Goal: Task Accomplishment & Management: Use online tool/utility

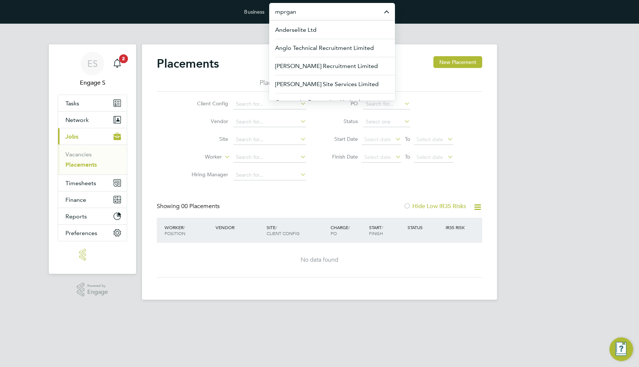
type input "mprgan"
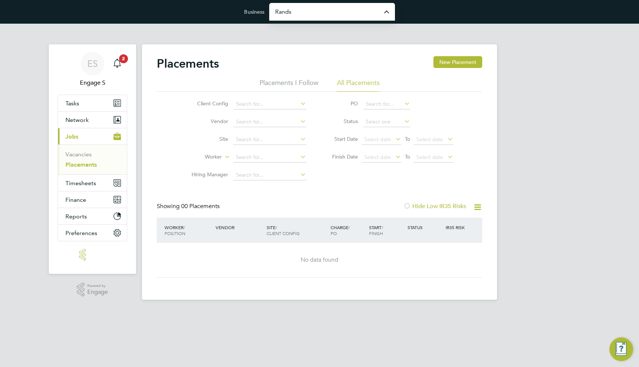
type input "Randstad Solutions Limited"
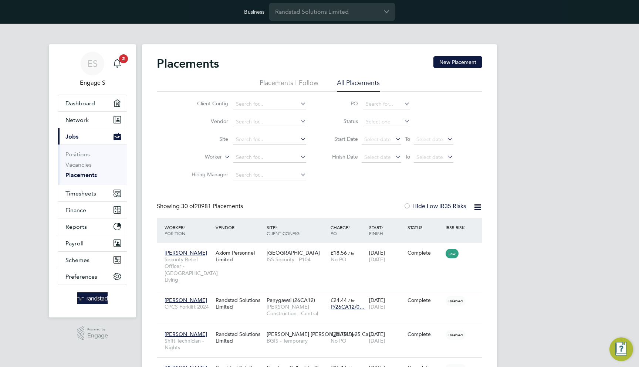
click at [80, 172] on link "Placements" at bounding box center [80, 174] width 31 height 7
click at [83, 164] on link "Vacancies" at bounding box center [78, 164] width 26 height 7
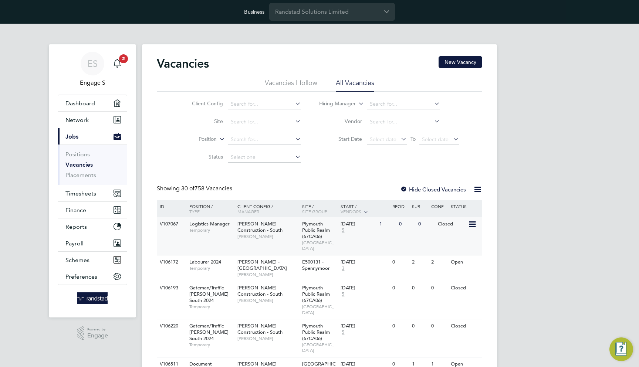
click at [378, 239] on div "V107067 Logistics Manager Temporary Morgan Sindall Construction - South Marcus …" at bounding box center [319, 236] width 325 height 38
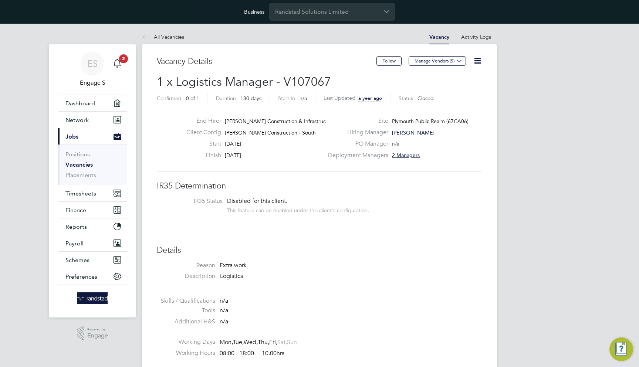
click at [168, 40] on link "All Vacancies" at bounding box center [163, 37] width 42 height 7
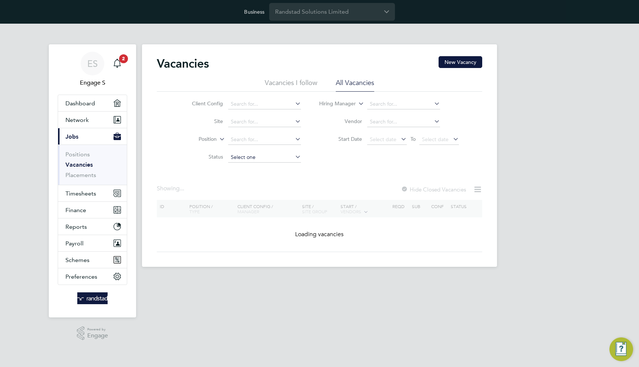
click at [262, 156] on input at bounding box center [264, 157] width 73 height 10
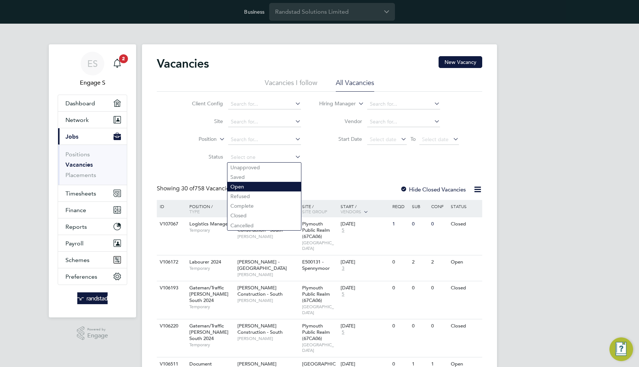
click at [247, 186] on li "Open" at bounding box center [264, 187] width 74 height 10
type input "Open"
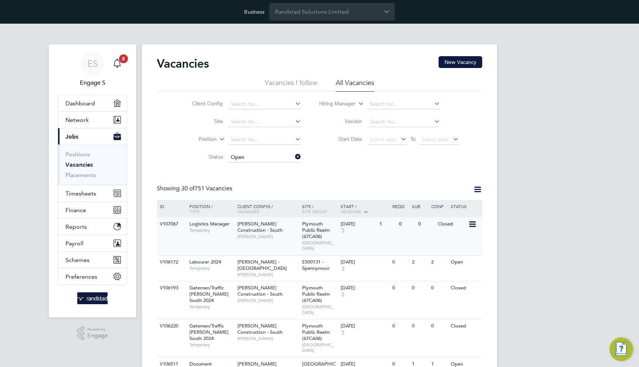
click at [363, 230] on div "04 Oct 2023 5" at bounding box center [358, 227] width 39 height 20
click at [274, 160] on input at bounding box center [264, 157] width 73 height 10
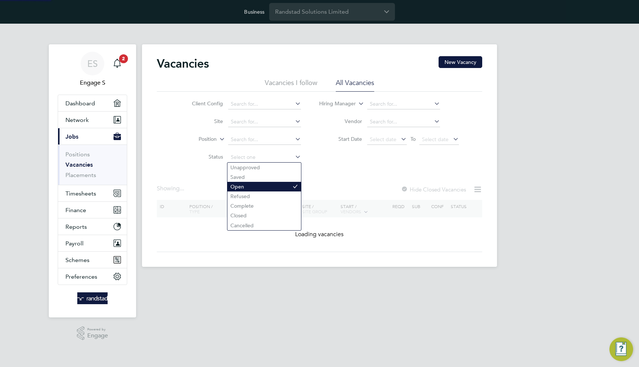
click at [258, 188] on li "Open" at bounding box center [264, 187] width 74 height 10
type input "Open"
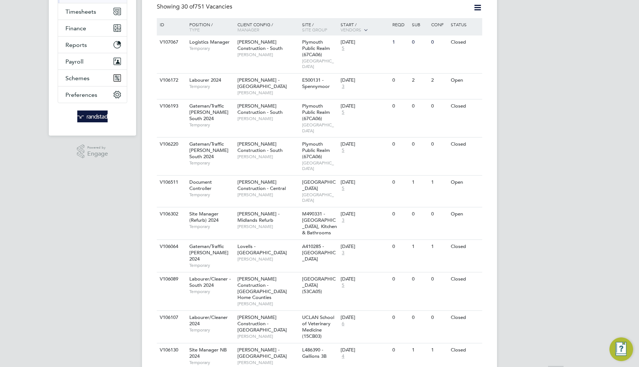
scroll to position [207, 0]
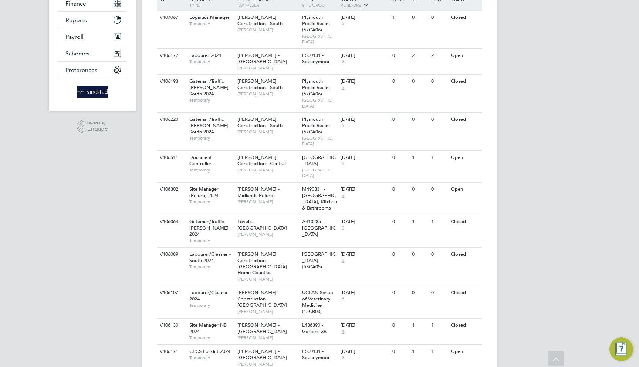
drag, startPoint x: 384, startPoint y: 152, endPoint x: 555, endPoint y: 162, distance: 170.7
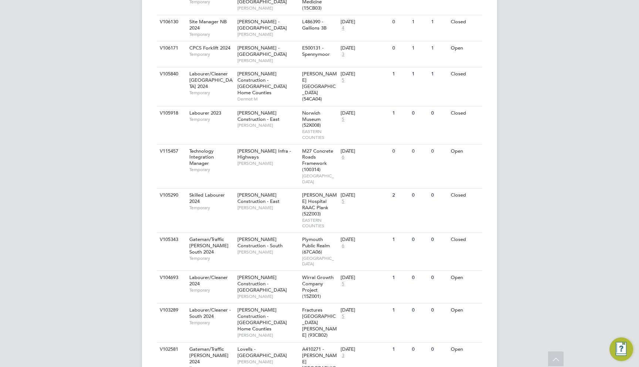
scroll to position [513, 0]
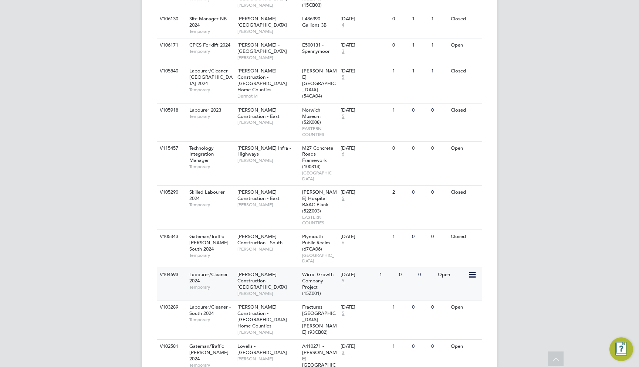
click at [414, 268] on div "V104693 Labourer/Cleaner 2024 Temporary Morgan Sindall Construction - North Wes…" at bounding box center [319, 284] width 325 height 33
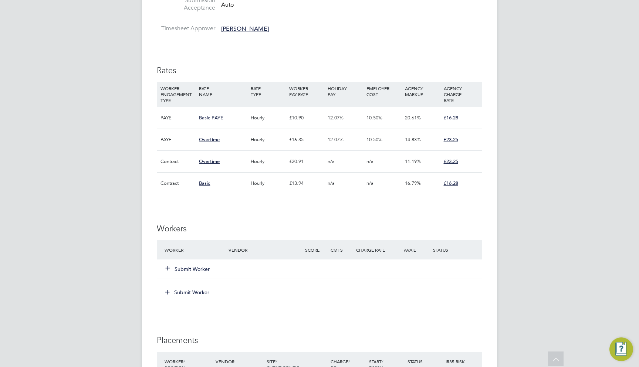
click at [199, 265] on button "Submit Worker" at bounding box center [188, 268] width 44 height 7
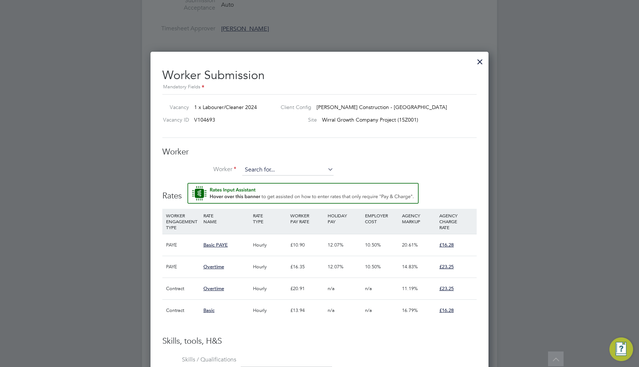
click at [303, 192] on button "Rate Assistant" at bounding box center [302, 193] width 231 height 21
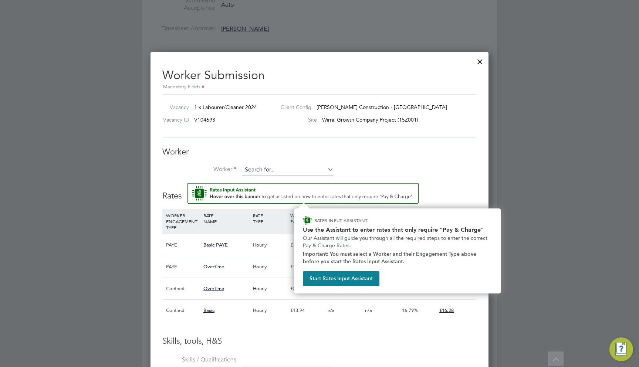
click at [281, 169] on input at bounding box center [287, 169] width 91 height 11
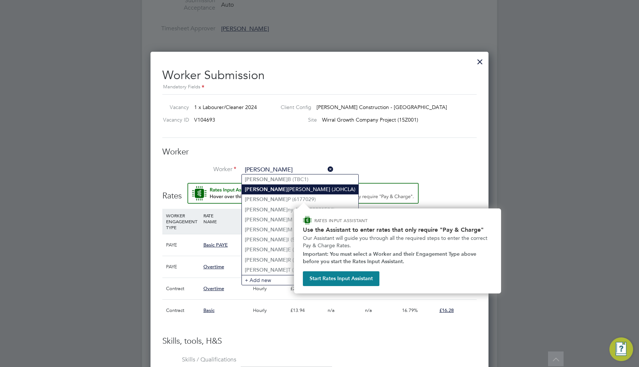
click at [284, 190] on li "[PERSON_NAME] (JOHCLA)" at bounding box center [300, 189] width 116 height 10
type input "[PERSON_NAME] (JOHCLA)"
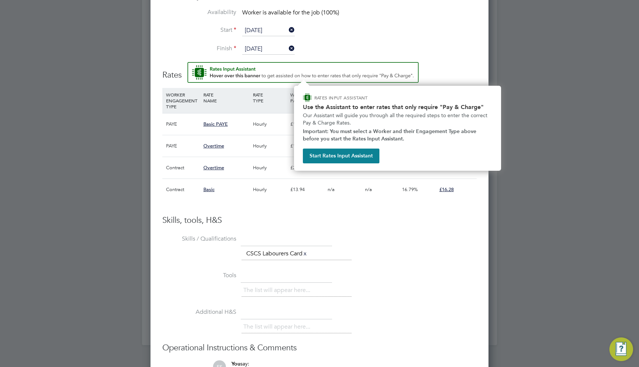
click at [495, 44] on div at bounding box center [319, 183] width 639 height 367
click at [430, 74] on h3 "Rates" at bounding box center [319, 71] width 314 height 18
click at [327, 152] on button "Start Rates Input Assistant" at bounding box center [341, 156] width 77 height 15
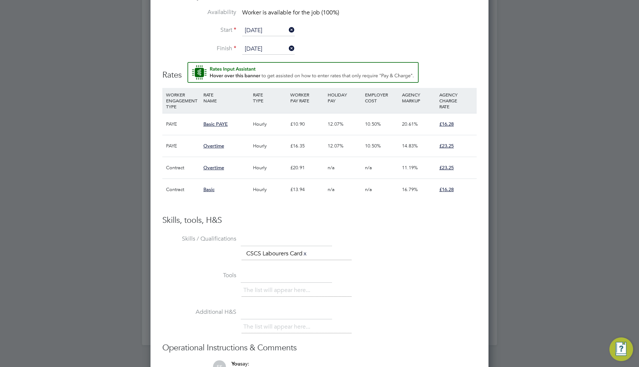
click at [425, 261] on li "Skills / Qualifications The list will appear here... CSCS Labourers Card x" at bounding box center [319, 251] width 314 height 37
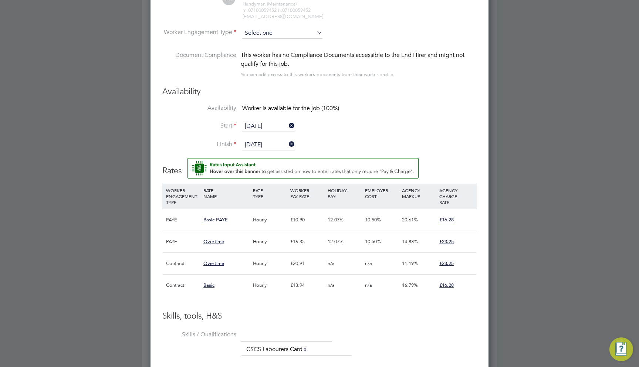
click at [278, 31] on input at bounding box center [282, 33] width 80 height 11
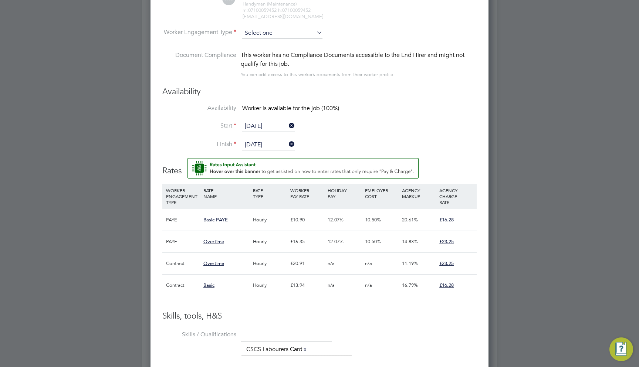
click at [275, 31] on input at bounding box center [282, 33] width 80 height 11
click at [273, 48] on li "PAYE" at bounding box center [282, 51] width 81 height 10
type input "PAYE"
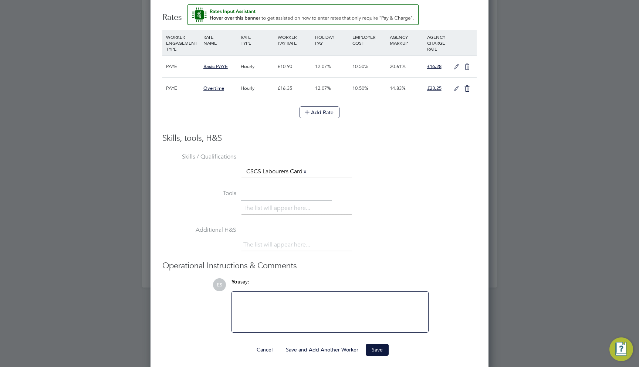
scroll to position [761, 0]
click at [455, 64] on icon at bounding box center [456, 67] width 9 height 6
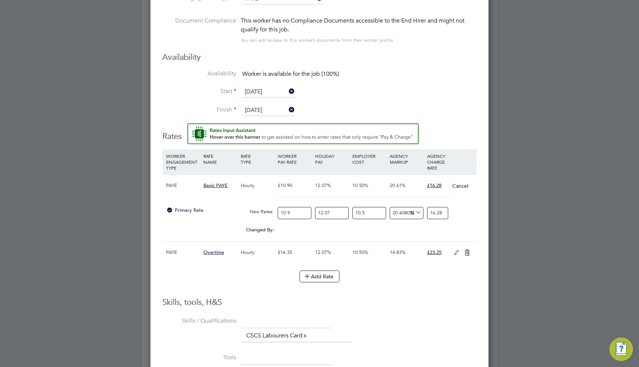
scroll to position [642, 0]
click at [315, 273] on button "Add Rate" at bounding box center [319, 277] width 40 height 12
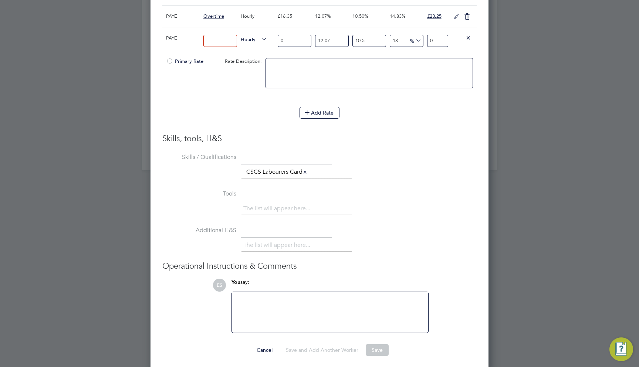
scroll to position [878, 0]
click at [213, 45] on div at bounding box center [219, 41] width 37 height 27
click at [216, 40] on input at bounding box center [220, 41] width 34 height 12
type input "as"
click at [299, 38] on input "0" at bounding box center [295, 41] width 34 height 12
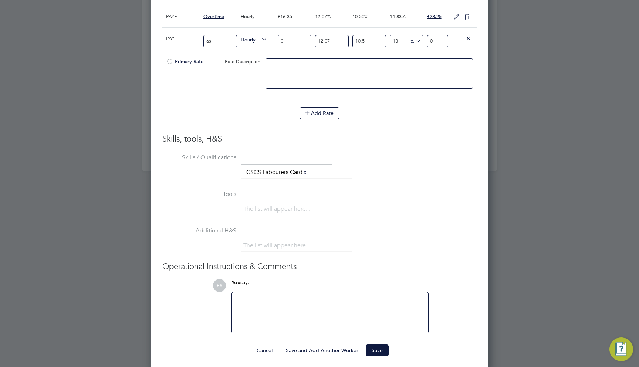
click at [299, 38] on input "0" at bounding box center [295, 41] width 34 height 12
type input "2"
type input "2.79872411"
type input "2"
click at [370, 152] on li "Skills / Qualifications The list will appear here... CSCS Labourers Card x" at bounding box center [319, 170] width 314 height 37
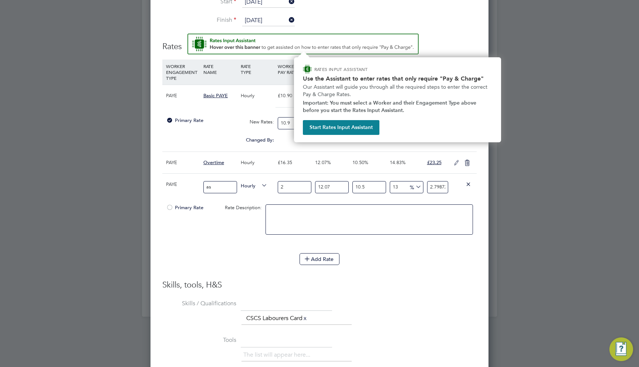
scroll to position [738, 0]
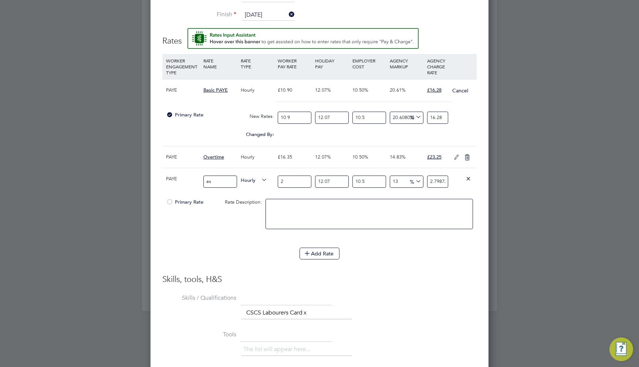
click at [408, 268] on li "WORKER ENGAGEMENT TYPE RATE NAME RATE TYPE WORKER PAY RATE HOLIDAY PAY EMPLOYER…" at bounding box center [319, 164] width 314 height 220
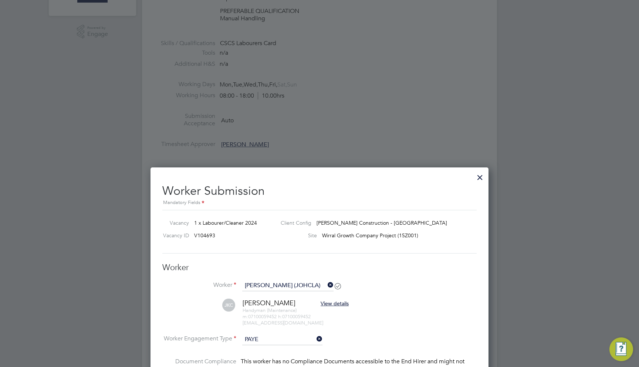
scroll to position [242, 0]
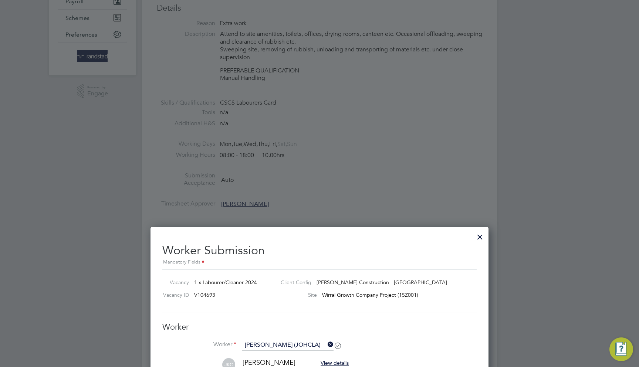
click at [480, 237] on div at bounding box center [479, 234] width 13 height 13
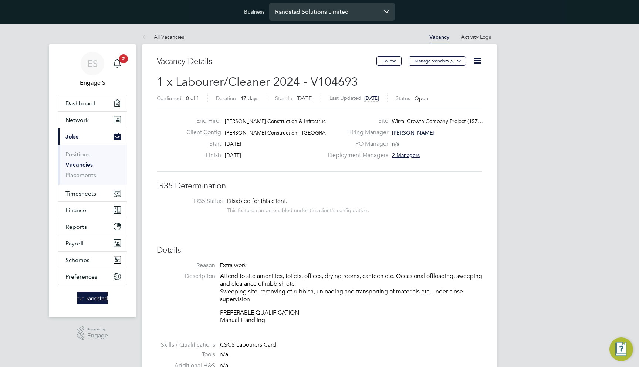
scroll to position [0, 0]
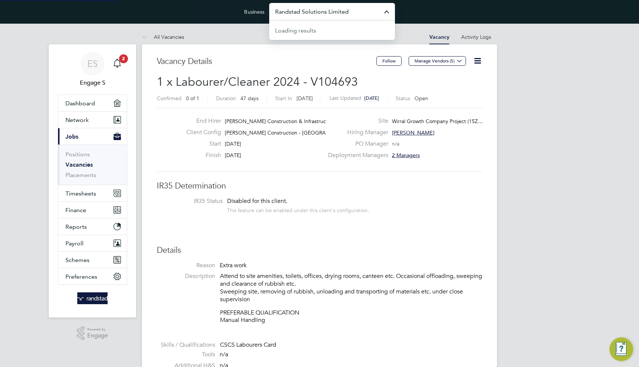
click at [303, 13] on input "Randstad Solutions Limited" at bounding box center [332, 11] width 126 height 17
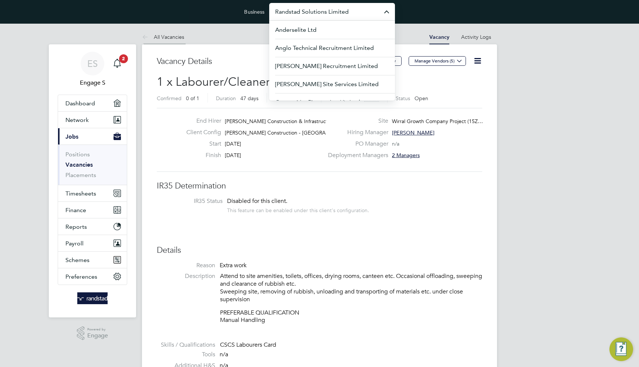
click at [169, 40] on li "All Vacancies" at bounding box center [163, 37] width 42 height 15
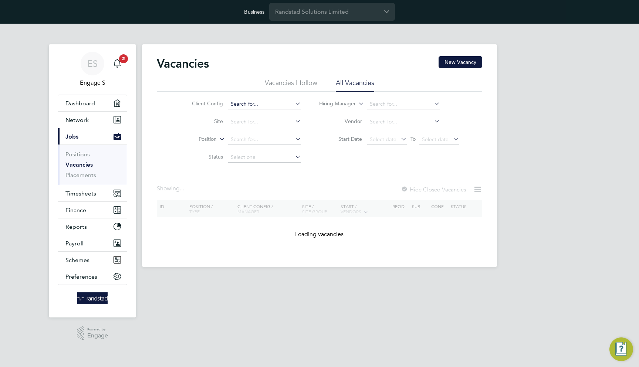
click at [274, 105] on input at bounding box center [264, 104] width 73 height 10
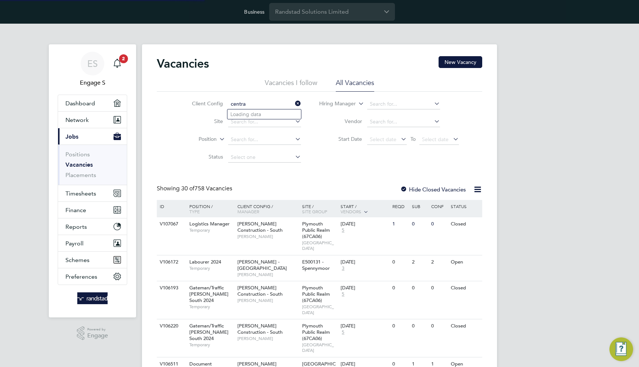
type input "central"
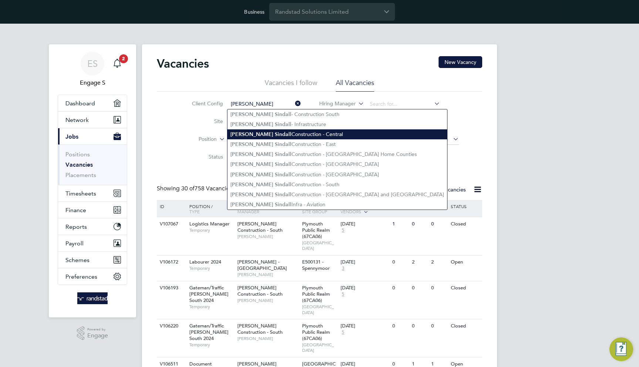
type input "[PERSON_NAME] Construction - Central"
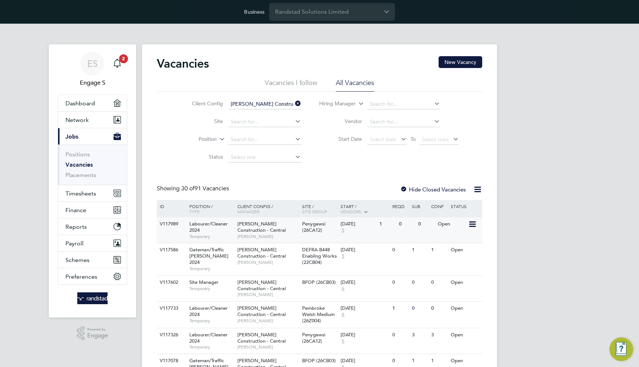
click at [378, 228] on div "1" at bounding box center [386, 224] width 19 height 14
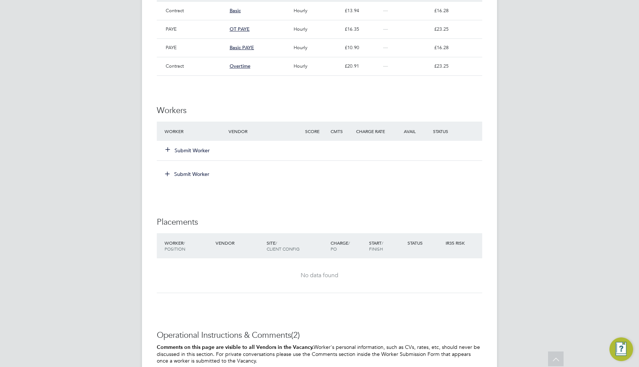
click at [193, 147] on button "Submit Worker" at bounding box center [188, 150] width 44 height 7
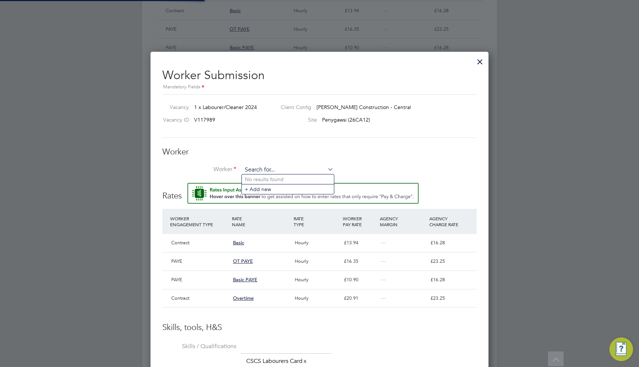
scroll to position [12, 62]
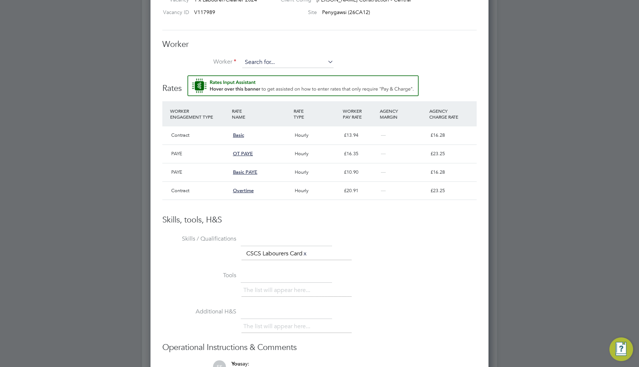
click at [252, 63] on input at bounding box center [287, 62] width 91 height 11
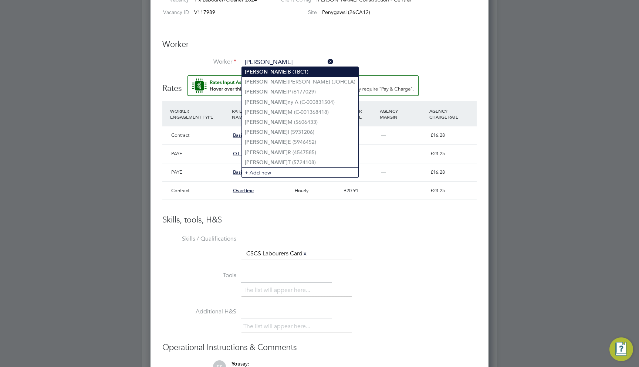
type input "John B (TBC1)"
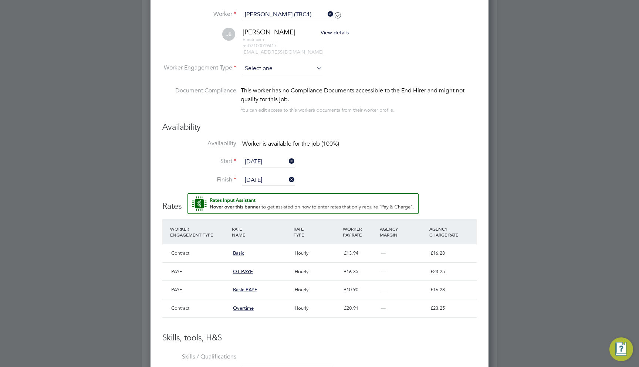
click at [281, 64] on input at bounding box center [282, 68] width 80 height 11
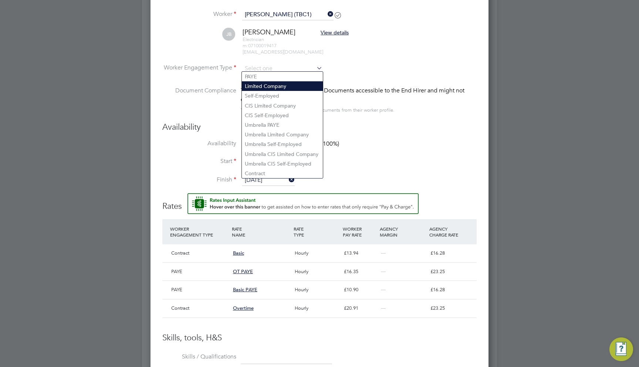
click at [279, 89] on li "Limited Company" at bounding box center [282, 86] width 81 height 10
type input "Limited Company"
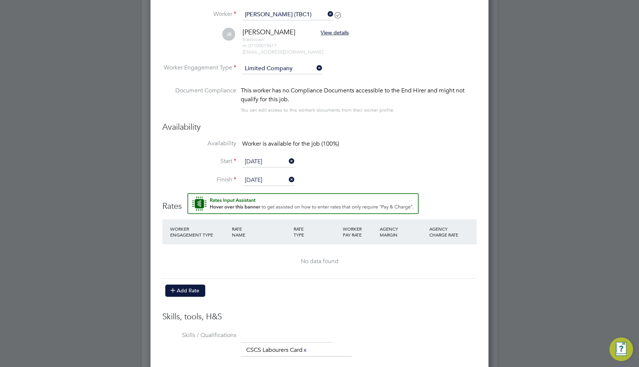
click at [190, 292] on button "Add Rate" at bounding box center [185, 291] width 40 height 12
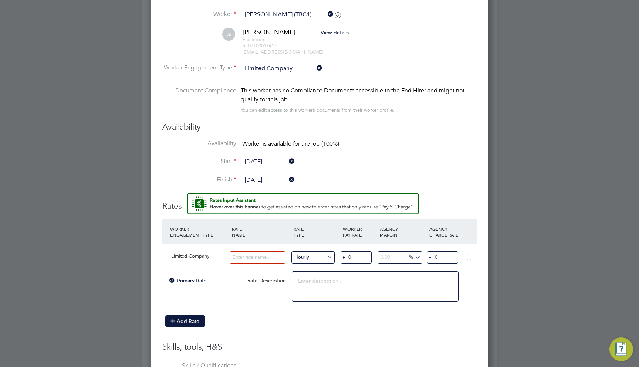
scroll to position [680, 338]
click at [265, 255] on input at bounding box center [258, 257] width 56 height 12
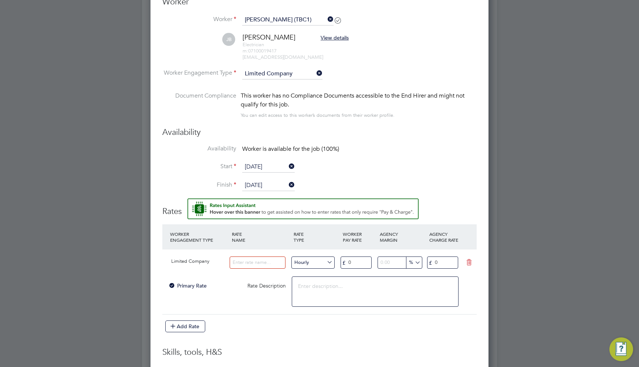
scroll to position [682, 0]
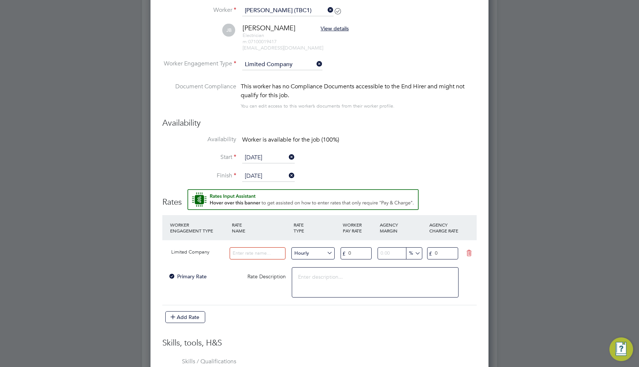
click at [315, 61] on icon at bounding box center [315, 64] width 0 height 10
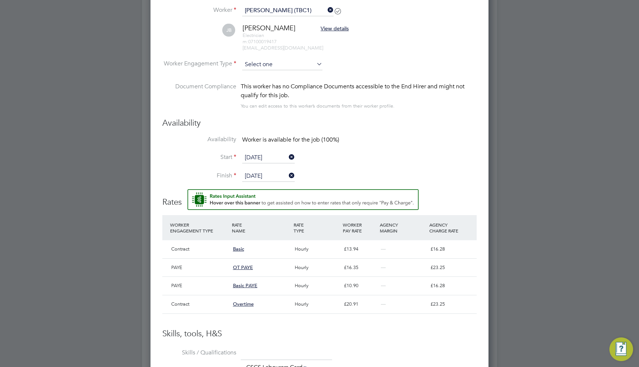
scroll to position [12, 62]
click at [289, 61] on input at bounding box center [282, 64] width 80 height 11
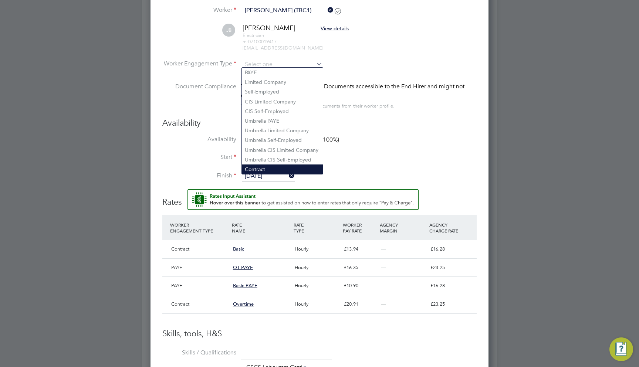
click at [268, 166] on li "Contract" at bounding box center [282, 169] width 81 height 10
type input "Contract"
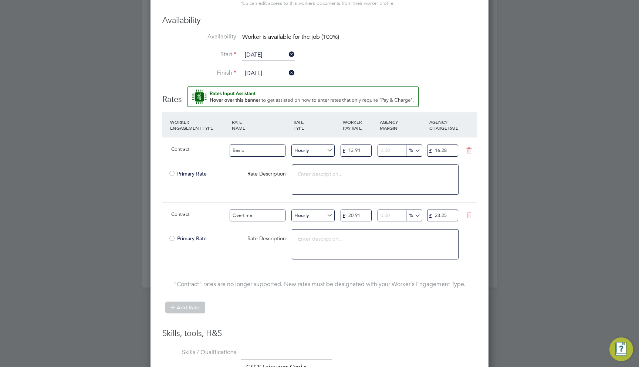
scroll to position [780, 0]
